Goal: Navigation & Orientation: Go to known website

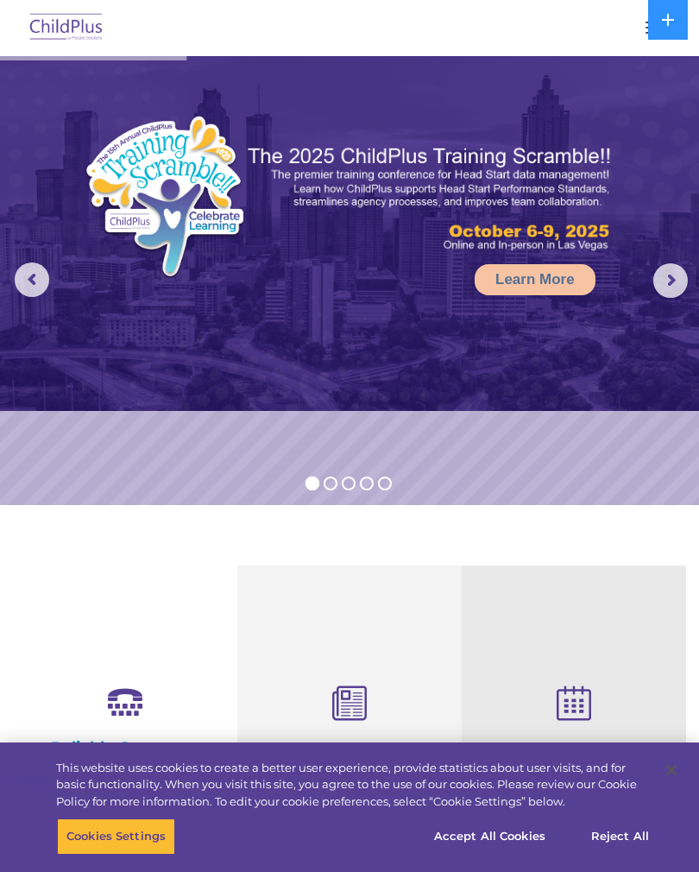
select select "MEDIUM"
click at [61, 25] on img at bounding box center [66, 28] width 81 height 41
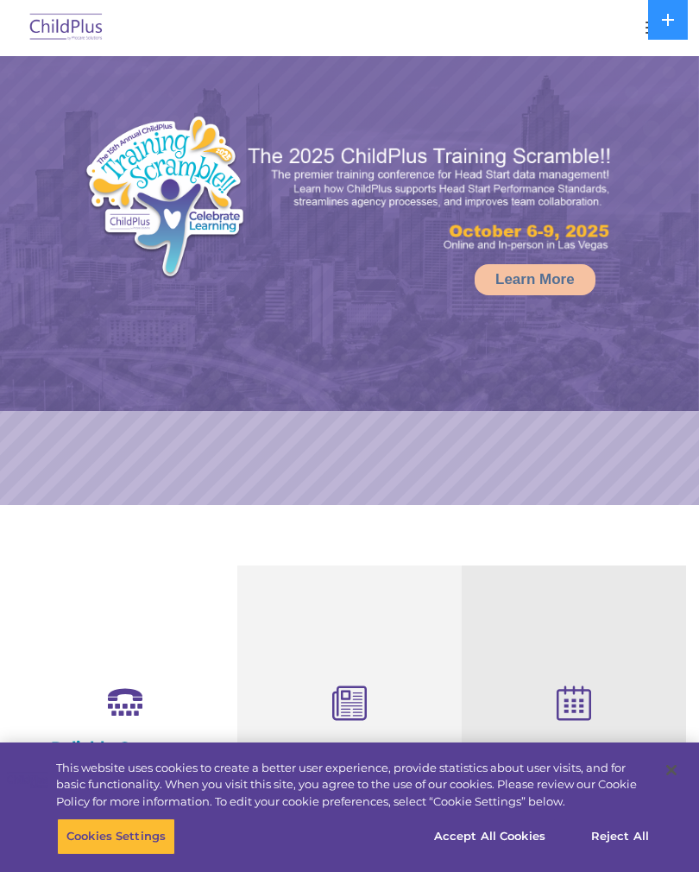
select select "MEDIUM"
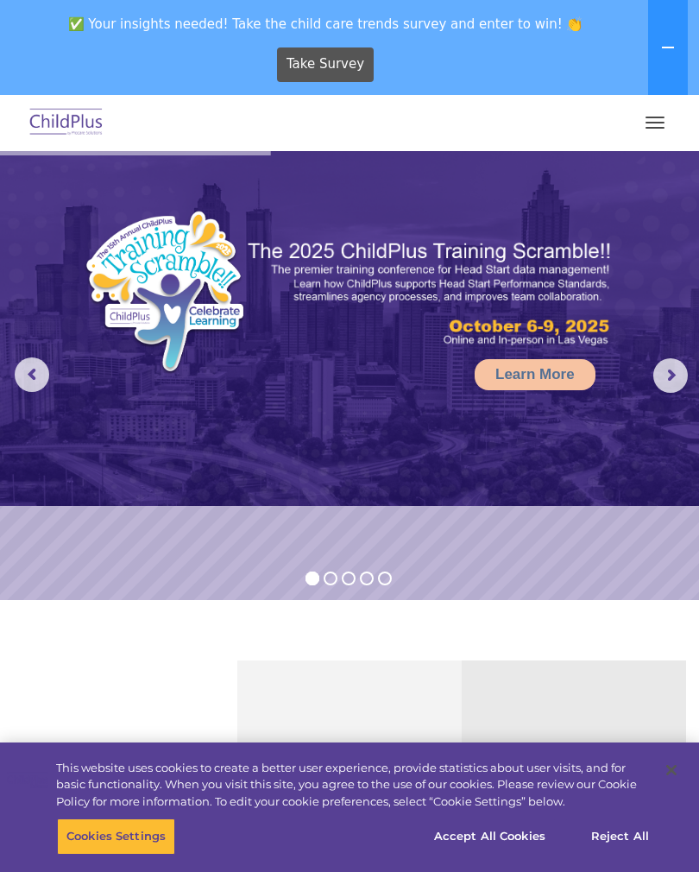
click at [57, 119] on img at bounding box center [66, 123] width 81 height 41
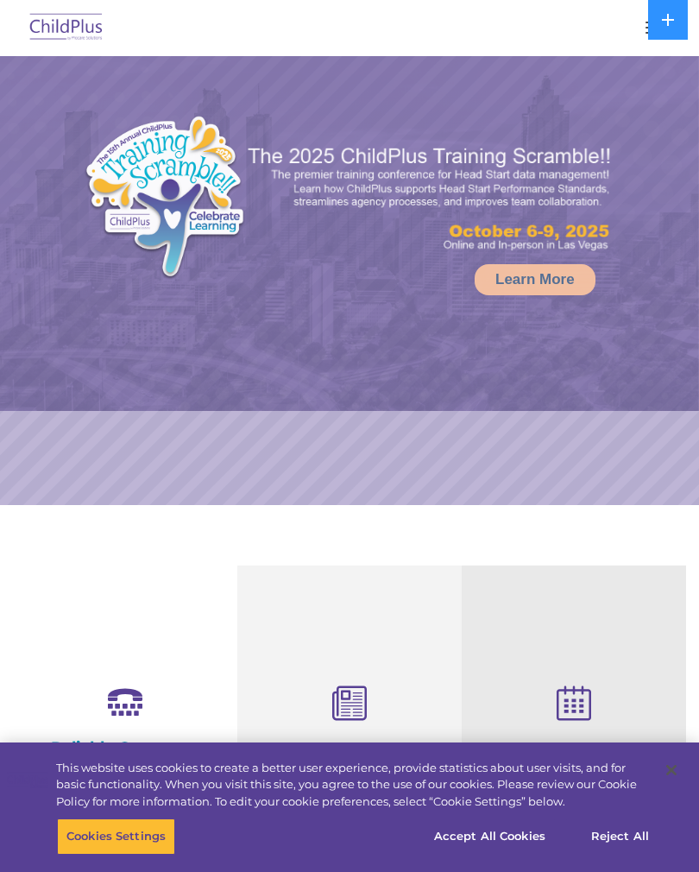
select select "MEDIUM"
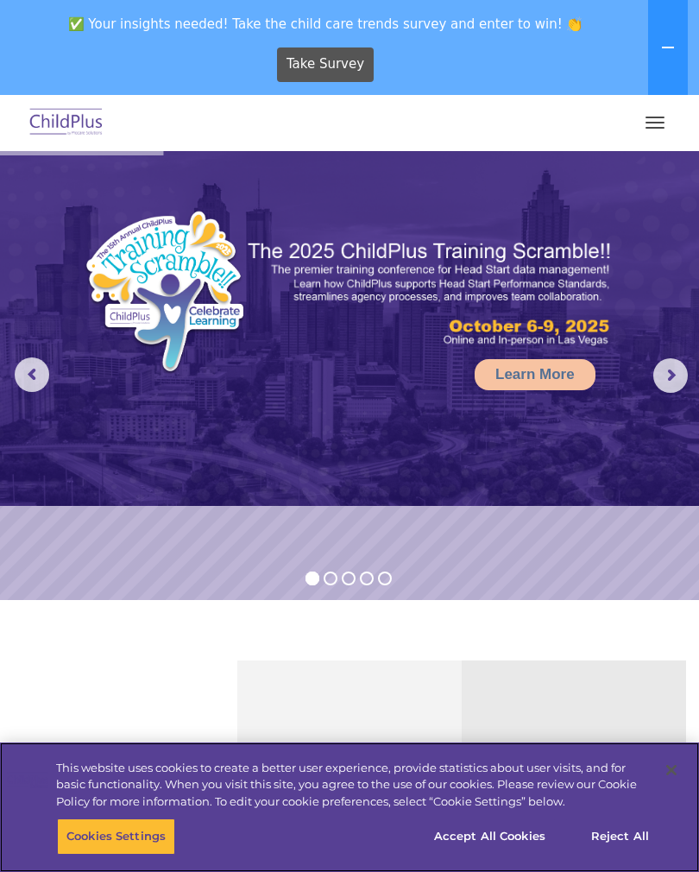
click at [628, 834] on button "Reject All" at bounding box center [620, 836] width 108 height 36
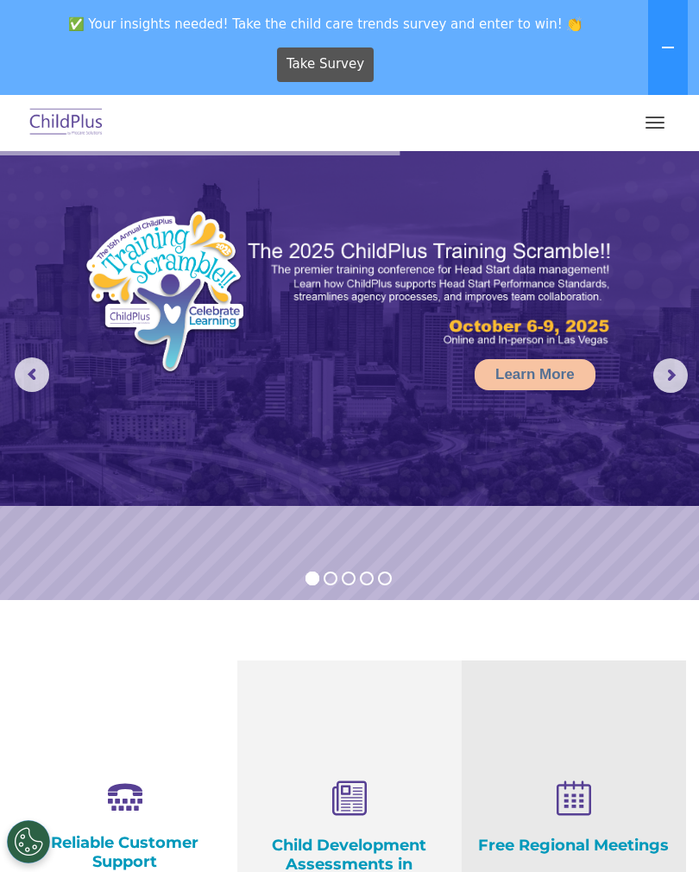
click at [665, 110] on button "button" at bounding box center [655, 123] width 36 height 28
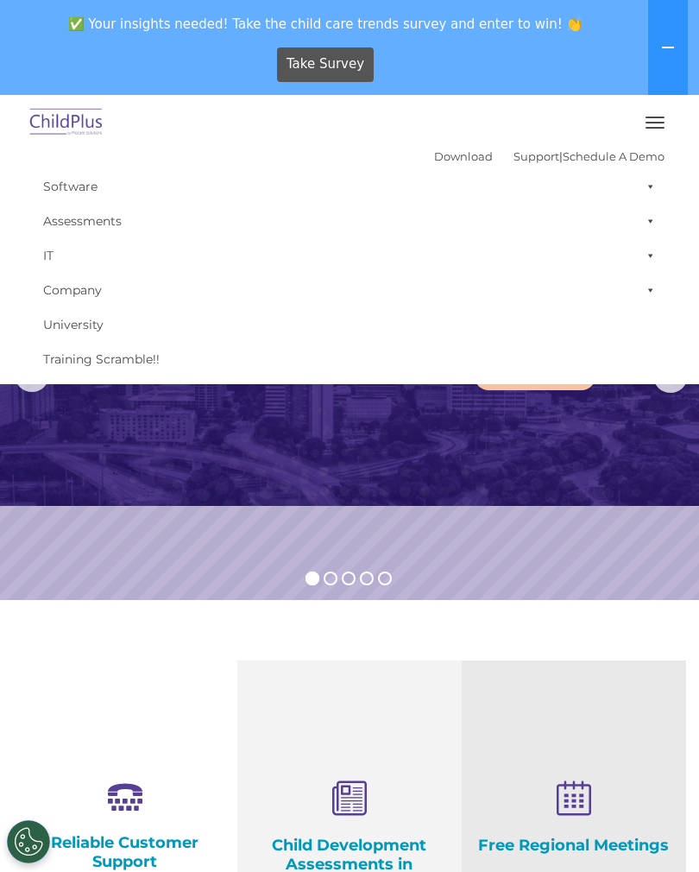
click at [658, 123] on button "button" at bounding box center [655, 123] width 36 height 28
